Goal: Information Seeking & Learning: Learn about a topic

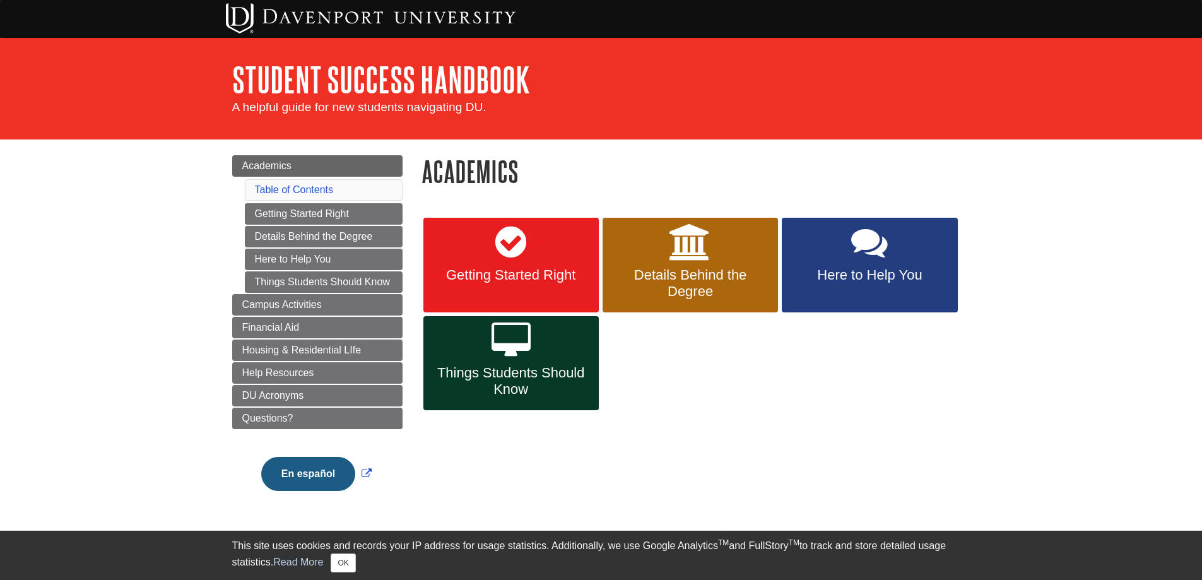
click at [150, 245] on body "This site uses cookies and records your IP address for usage statistics. Additi…" at bounding box center [601, 351] width 1202 height 703
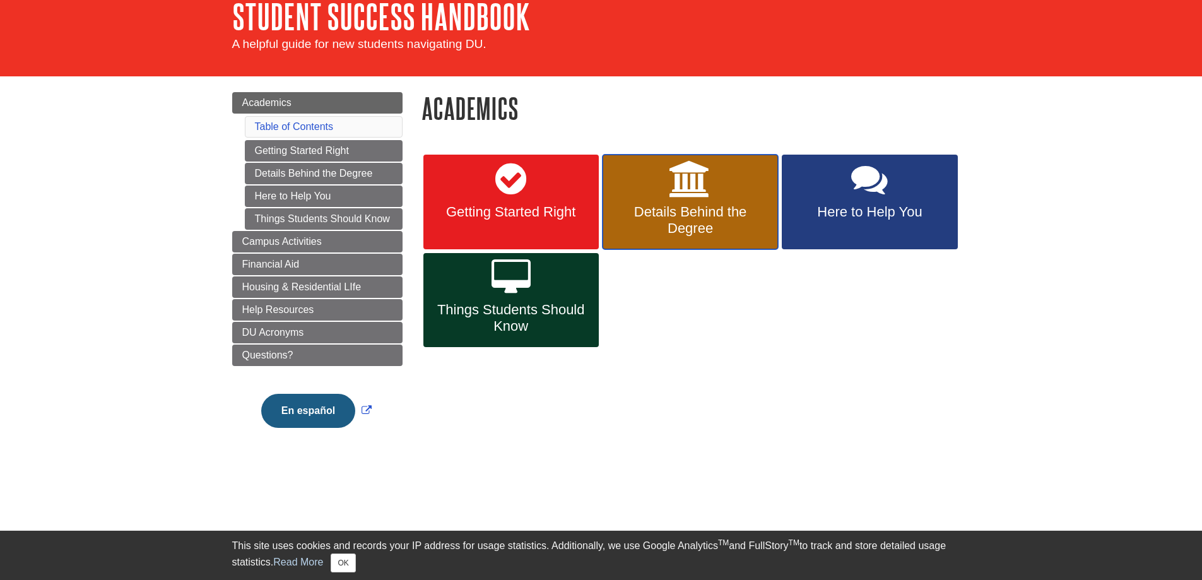
click at [734, 210] on span "Details Behind the Degree" at bounding box center [690, 220] width 156 height 33
click at [558, 314] on span "Things Students Should Know" at bounding box center [511, 318] width 156 height 33
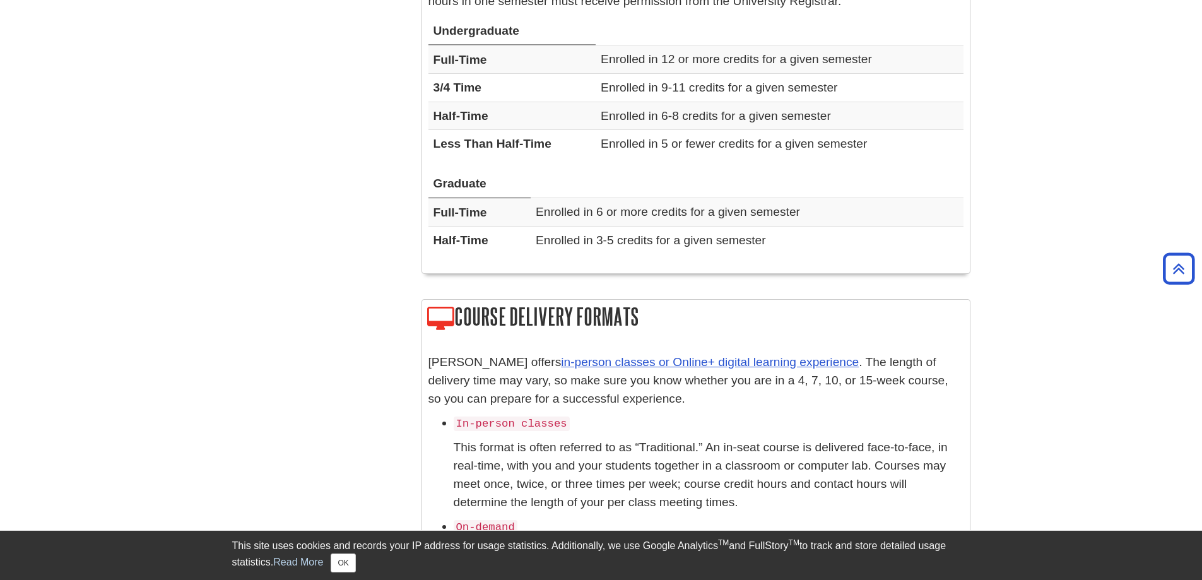
scroll to position [764, 0]
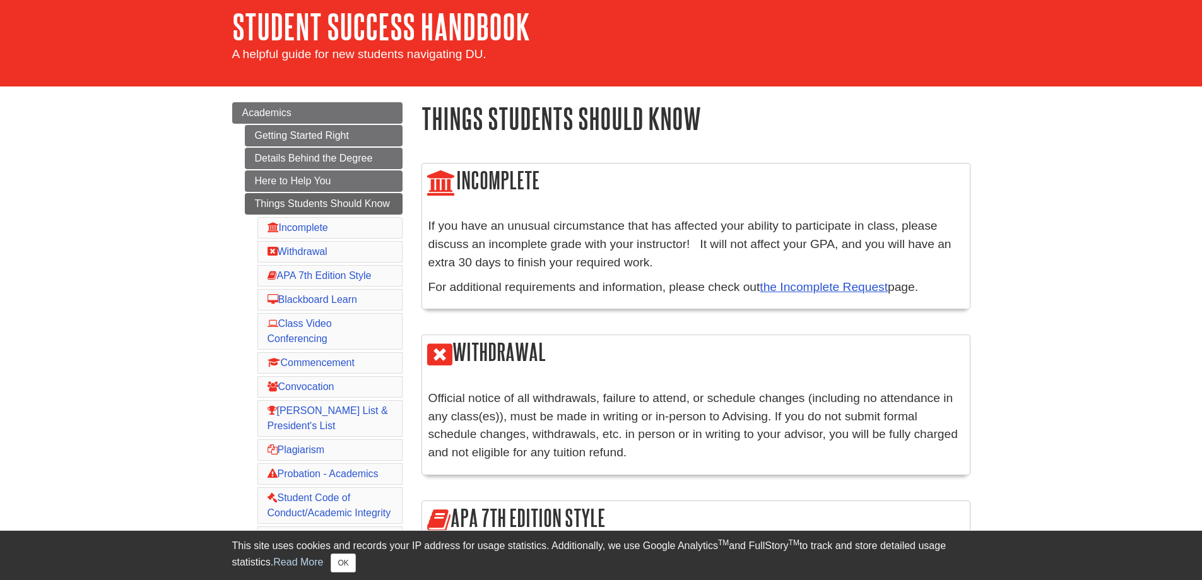
scroll to position [126, 0]
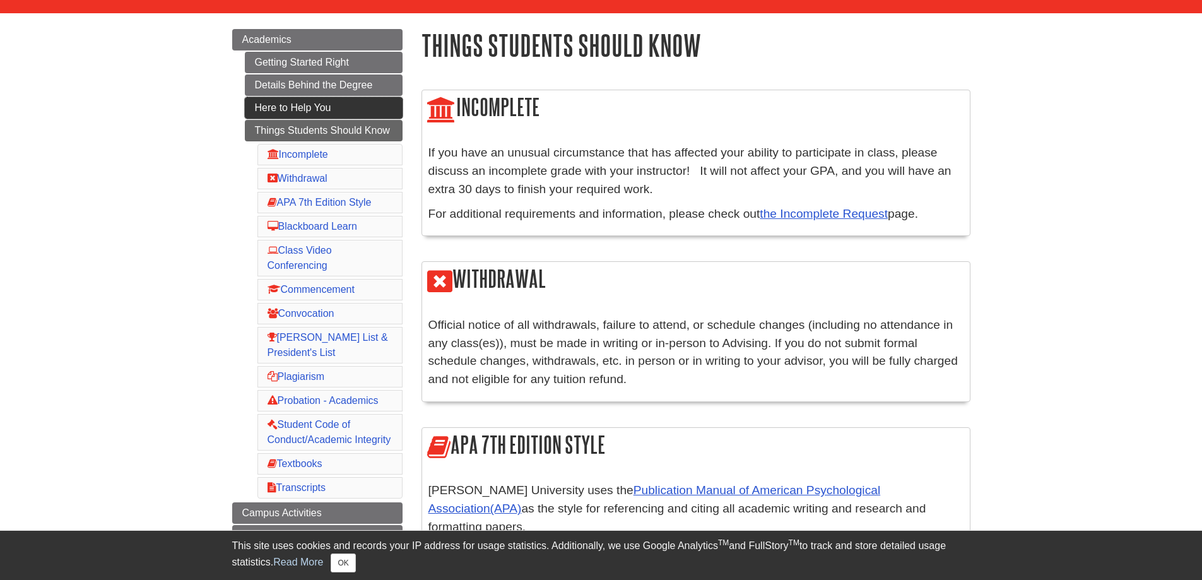
click at [307, 102] on link "Here to Help You" at bounding box center [324, 107] width 158 height 21
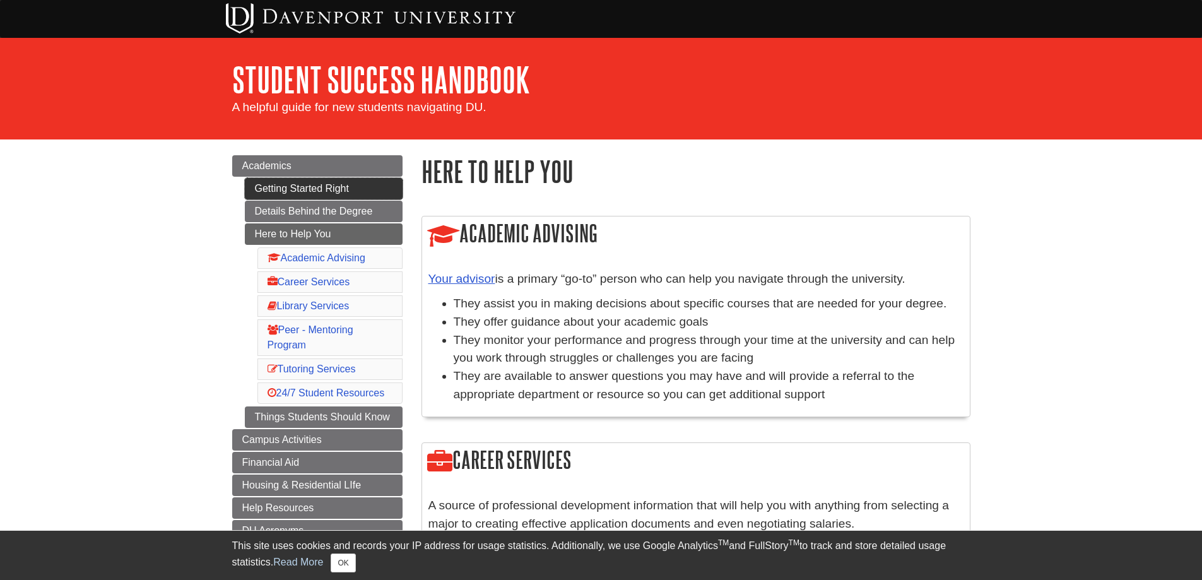
click at [302, 196] on link "Getting Started Right" at bounding box center [324, 188] width 158 height 21
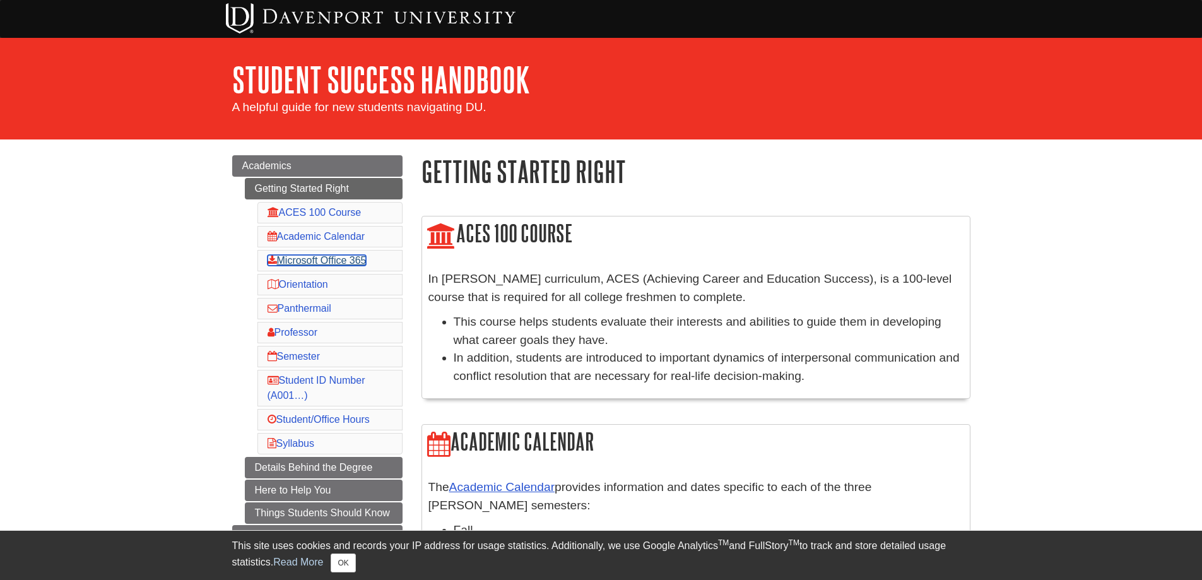
click at [324, 262] on link "Microsoft Office 365" at bounding box center [317, 260] width 99 height 11
click at [281, 169] on span "Academics" at bounding box center [266, 165] width 49 height 11
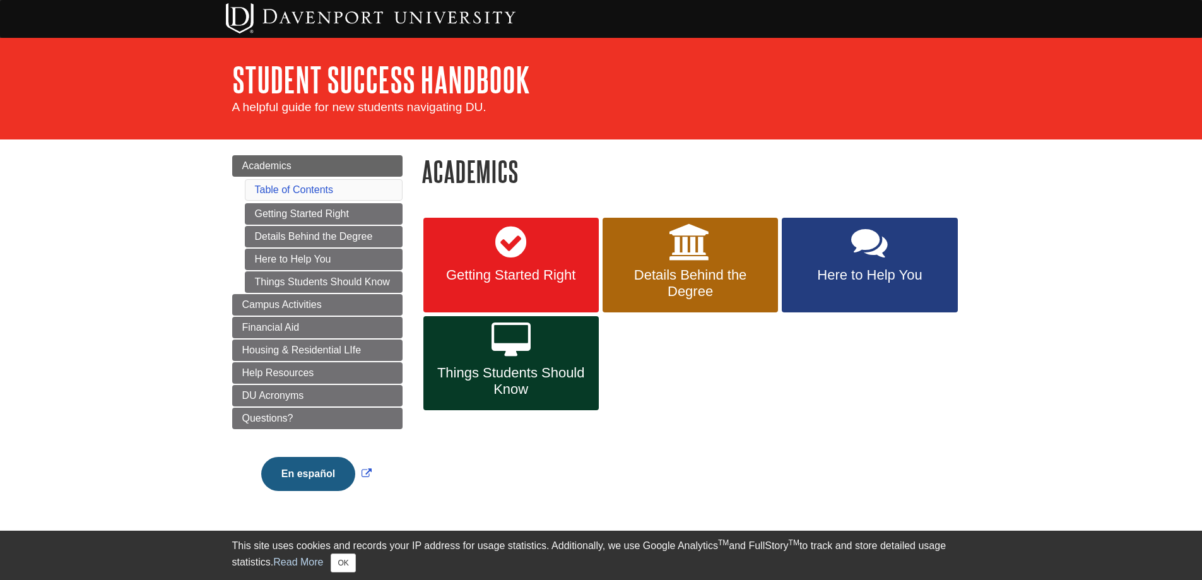
drag, startPoint x: 1105, startPoint y: 50, endPoint x: 1156, endPoint y: 288, distance: 243.3
click at [1156, 288] on body "This site uses cookies and records your IP address for usage statistics. Additi…" at bounding box center [601, 351] width 1202 height 703
click at [1081, 273] on body "This site uses cookies and records your IP address for usage statistics. Additi…" at bounding box center [601, 351] width 1202 height 703
